Goal: Task Accomplishment & Management: Manage account settings

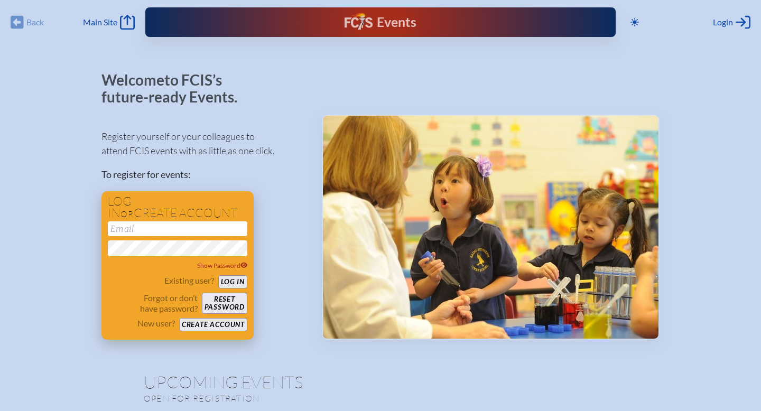
click at [164, 236] on div "Show Password" at bounding box center [177, 246] width 139 height 50
click at [164, 228] on input "email" at bounding box center [177, 228] width 139 height 15
type input "[EMAIL_ADDRESS][DOMAIN_NAME]"
click at [242, 283] on button "Log in" at bounding box center [232, 281] width 29 height 13
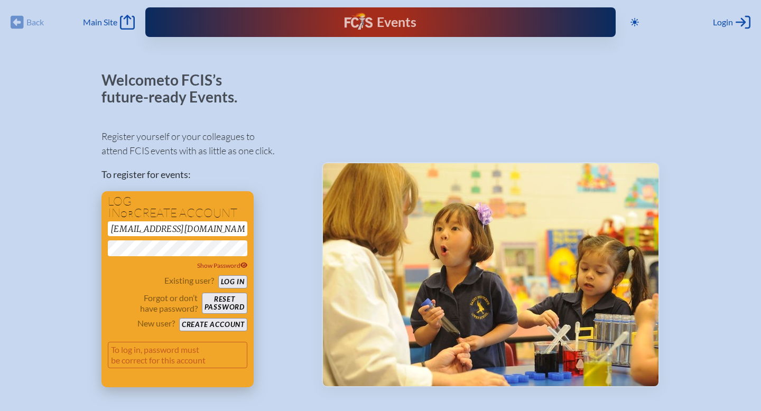
click at [232, 282] on button "Log in" at bounding box center [232, 281] width 29 height 13
click at [212, 266] on span "Show Password" at bounding box center [222, 266] width 51 height 8
click at [225, 308] on button "Reset password" at bounding box center [224, 303] width 45 height 21
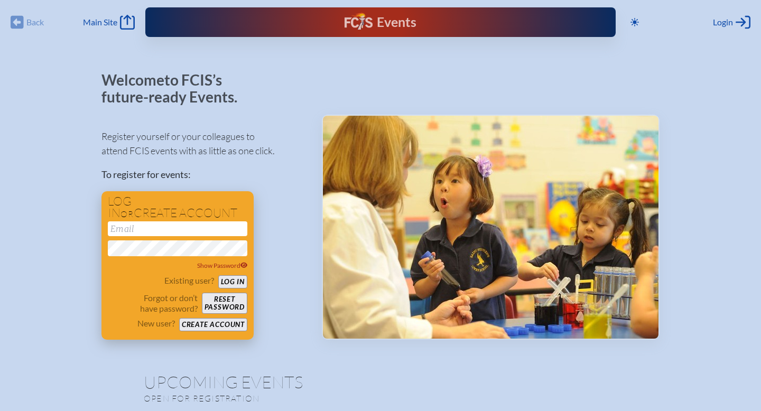
click at [208, 232] on input "email" at bounding box center [177, 228] width 139 height 15
type input "[EMAIL_ADDRESS][DOMAIN_NAME]"
click at [232, 283] on button "Log in" at bounding box center [232, 281] width 29 height 13
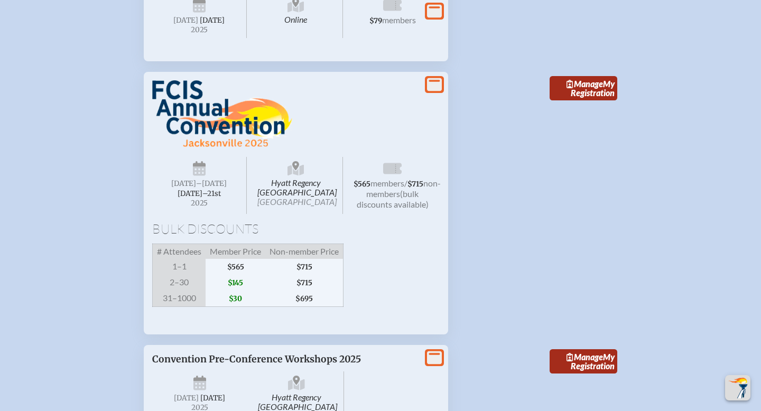
scroll to position [1521, 0]
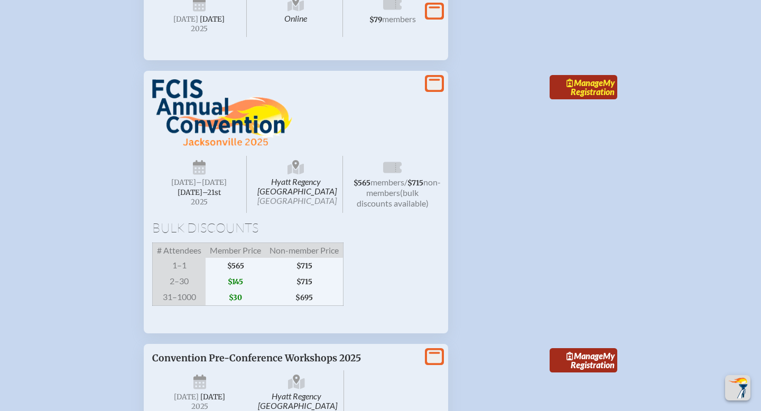
click at [581, 99] on link "Manage My Registration" at bounding box center [583, 87] width 68 height 24
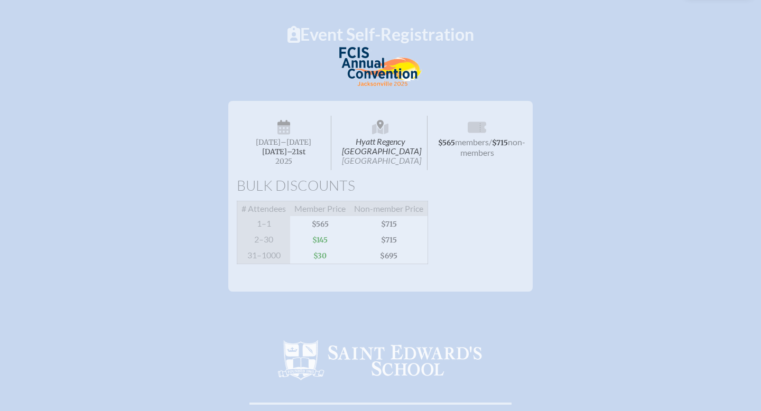
scroll to position [83, 0]
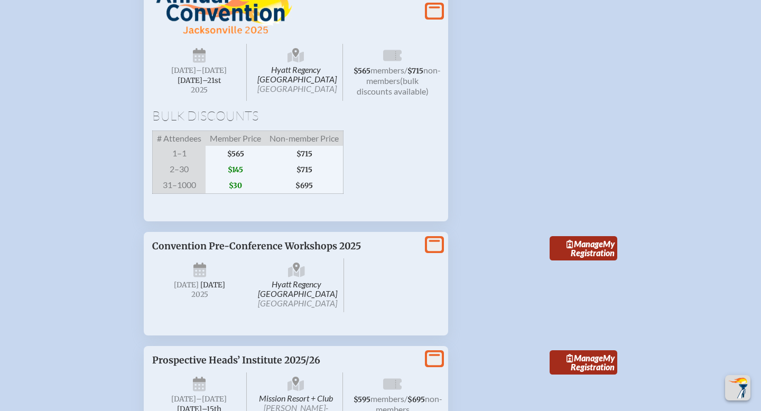
scroll to position [1634, 0]
click at [200, 63] on icon at bounding box center [199, 58] width 13 height 10
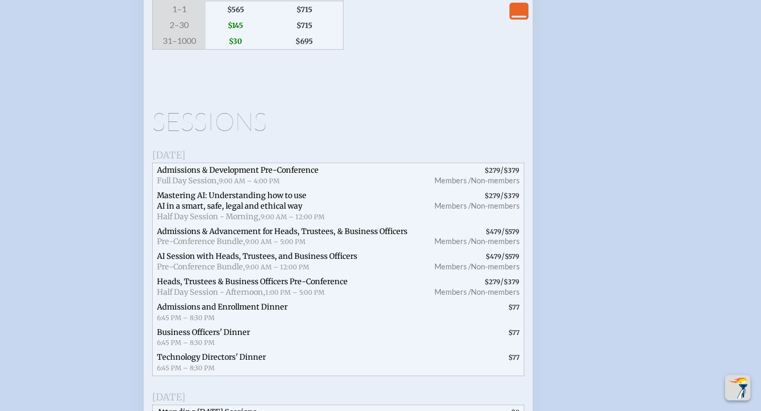
scroll to position [1781, 0]
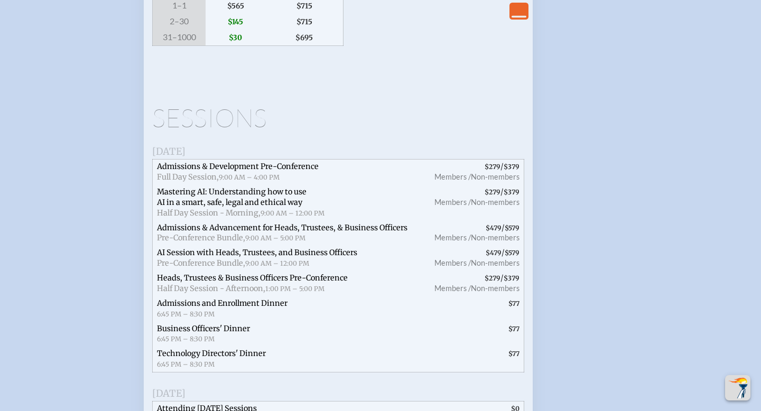
click at [256, 171] on span "Admissions & Development Pre-Conference" at bounding box center [238, 167] width 162 height 10
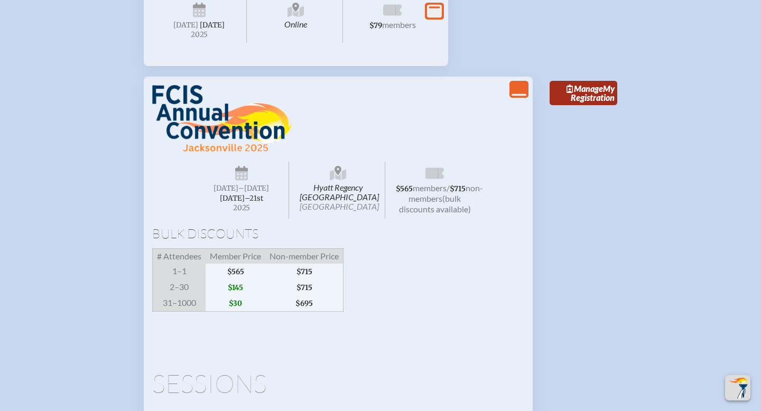
scroll to position [1517, 0]
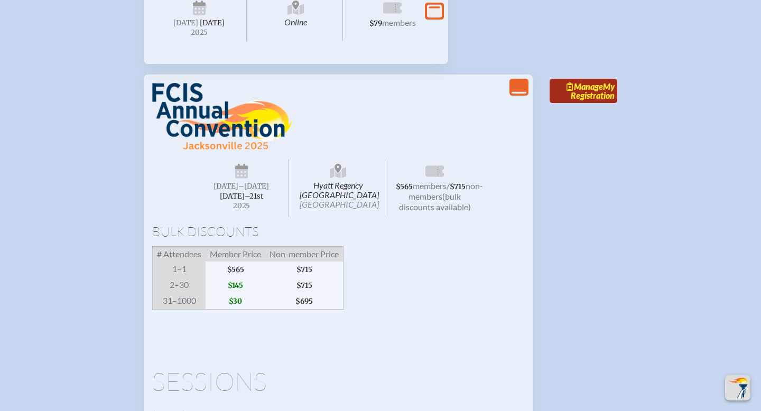
click at [572, 103] on link "Manage My Registration" at bounding box center [583, 91] width 68 height 24
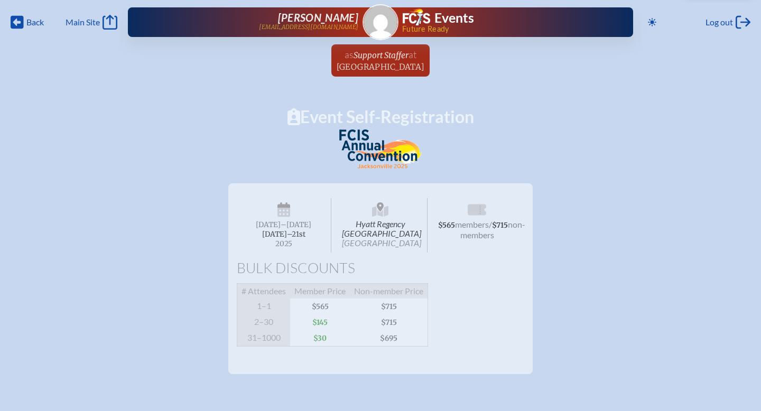
click at [381, 142] on img at bounding box center [380, 149] width 82 height 40
click at [370, 151] on img at bounding box center [380, 149] width 82 height 40
click at [349, 143] on img at bounding box center [380, 149] width 82 height 40
click at [351, 141] on img at bounding box center [380, 149] width 82 height 40
click at [27, 19] on span "Back" at bounding box center [34, 22] width 17 height 11
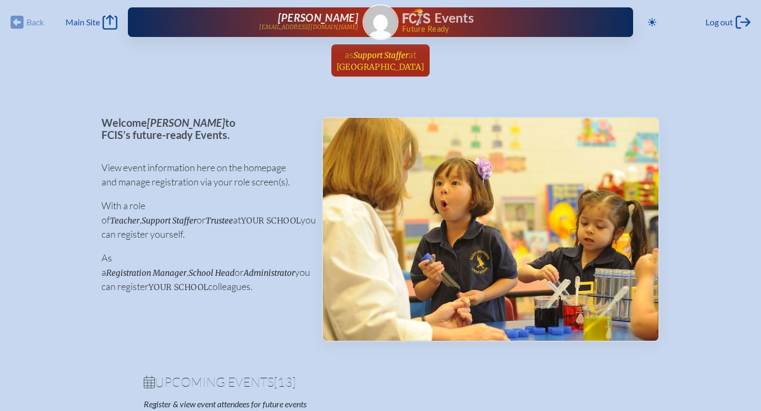
click at [378, 56] on span "Support Staffer" at bounding box center [380, 55] width 55 height 10
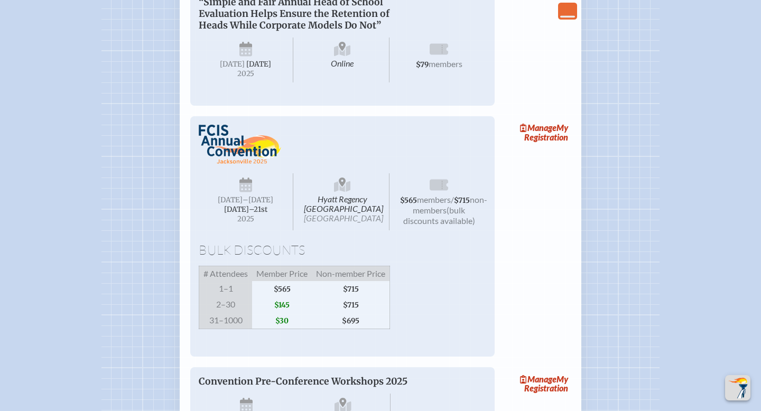
scroll to position [1248, 0]
click at [542, 132] on span "Manage" at bounding box center [538, 127] width 36 height 10
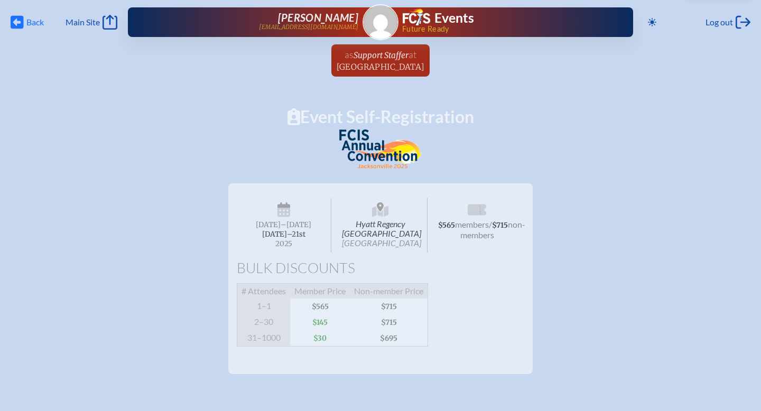
click at [28, 23] on span "Back" at bounding box center [34, 22] width 17 height 11
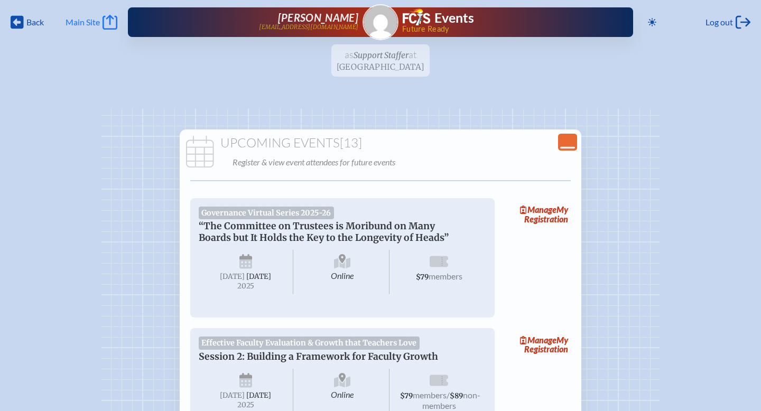
click at [88, 17] on span "Main Site" at bounding box center [83, 22] width 34 height 11
click at [93, 23] on span "Main Site" at bounding box center [83, 22] width 34 height 11
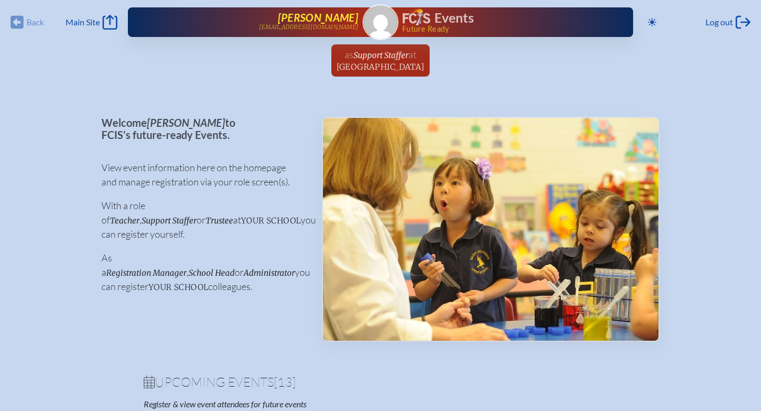
click at [241, 28] on link "[PERSON_NAME] [EMAIL_ADDRESS][DOMAIN_NAME]" at bounding box center [260, 22] width 197 height 21
